Goal: Task Accomplishment & Management: Manage account settings

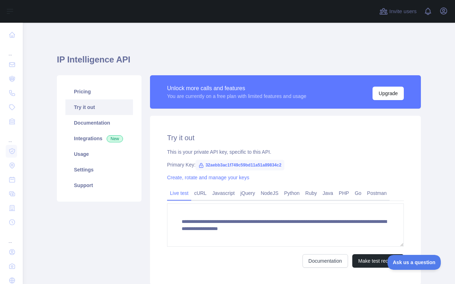
click at [202, 164] on icon at bounding box center [201, 166] width 6 height 6
click at [196, 183] on div "**********" at bounding box center [285, 200] width 271 height 169
click at [192, 179] on link "Create, rotate and manage your keys" at bounding box center [208, 178] width 82 height 6
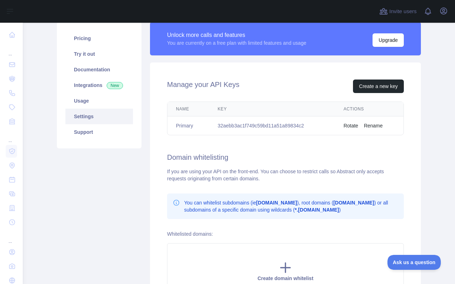
scroll to position [65, 0]
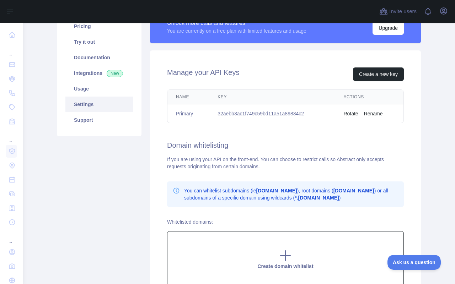
click at [185, 284] on div "Create domain whitelist" at bounding box center [285, 259] width 236 height 56
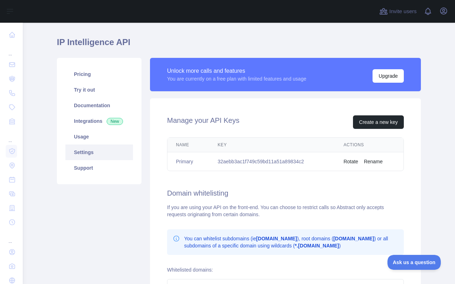
scroll to position [17, 0]
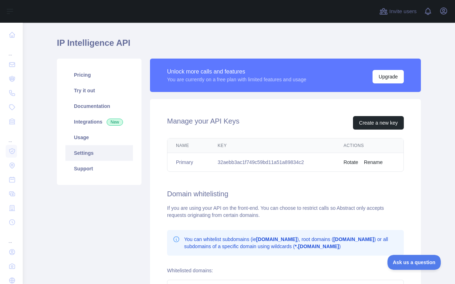
click at [365, 159] on td "Rotate Rename" at bounding box center [368, 162] width 69 height 19
click at [216, 162] on td "32aebb3ac1f749c59bd11a51a89834c2" at bounding box center [272, 162] width 126 height 19
drag, startPoint x: 218, startPoint y: 162, endPoint x: 295, endPoint y: 167, distance: 76.9
click at [295, 167] on td "32aebb3ac1f749c59bd11a51a89834c2" at bounding box center [272, 162] width 126 height 19
copy td "32aebb3ac1f749c59bd11a51a89834c2"
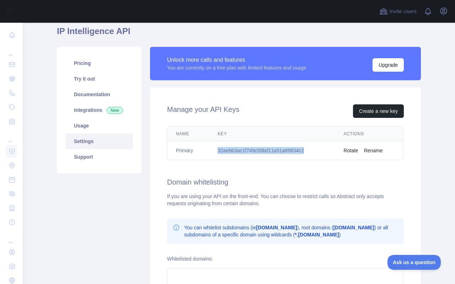
scroll to position [28, 0]
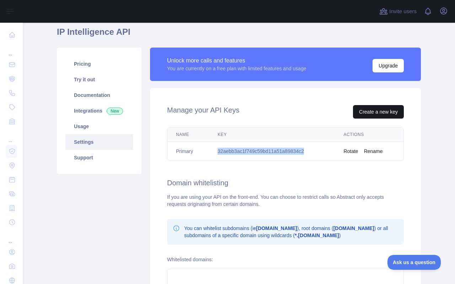
click at [368, 114] on button "Create a new key" at bounding box center [378, 111] width 51 height 13
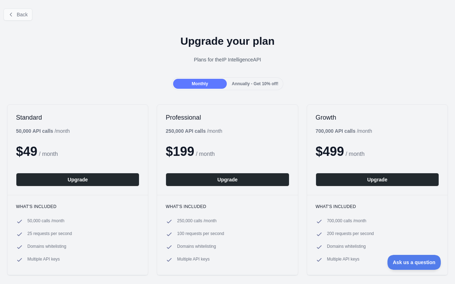
click at [20, 12] on span "Back" at bounding box center [22, 15] width 11 height 6
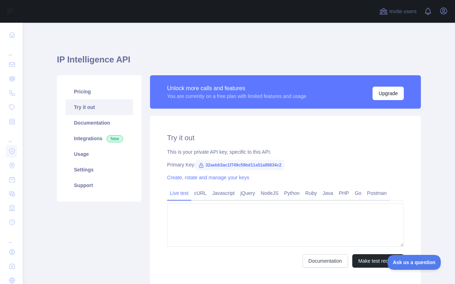
type textarea "**********"
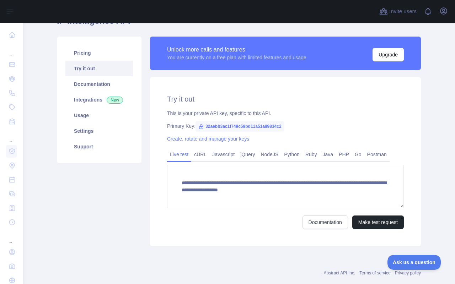
scroll to position [38, 0]
click at [198, 158] on link "cURL" at bounding box center [200, 154] width 18 height 11
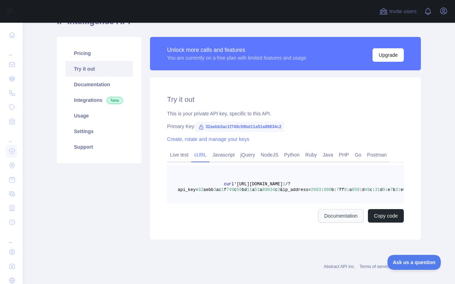
click at [336, 215] on link "Documentation" at bounding box center [340, 215] width 45 height 13
